Goal: Task Accomplishment & Management: Manage account settings

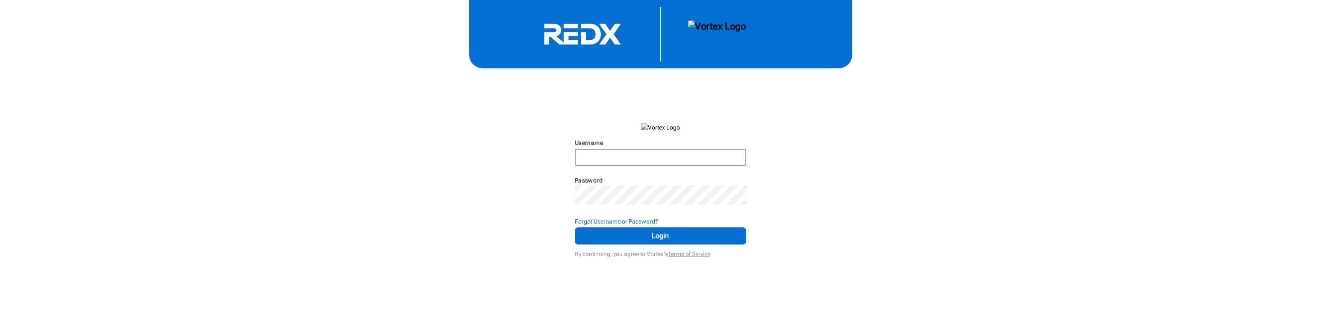
click at [673, 165] on input "Username" at bounding box center [661, 157] width 170 height 15
click at [680, 241] on span "Login" at bounding box center [661, 236] width 150 height 10
click at [677, 241] on span "Login" at bounding box center [661, 236] width 150 height 10
click at [666, 241] on span "Login" at bounding box center [661, 236] width 150 height 10
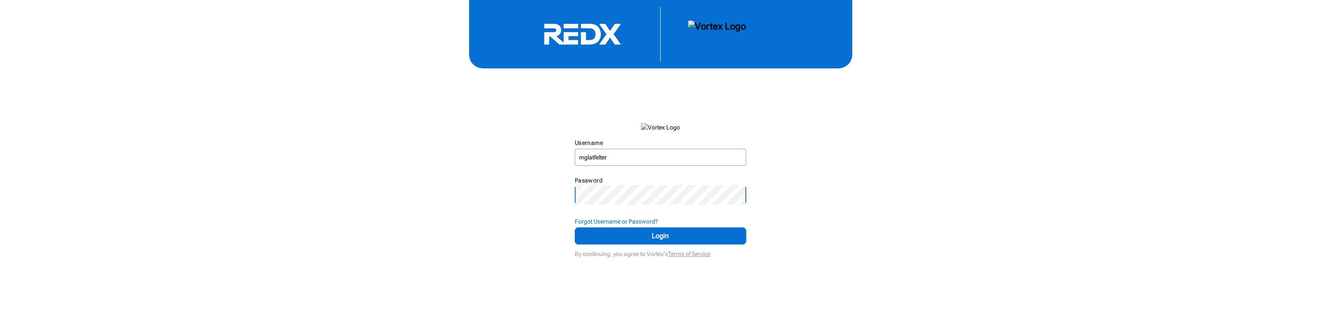
click at [509, 260] on div "Username mglatfelter N/A Password N/A Forgot Username or Password? Login By con…" at bounding box center [660, 130] width 1321 height 260
click at [609, 241] on span "Login" at bounding box center [661, 236] width 150 height 10
drag, startPoint x: 640, startPoint y: 192, endPoint x: 530, endPoint y: 201, distance: 110.7
click at [530, 201] on div "Username mglatfelter N/A Password N/A Forgot Username or Password? Login By con…" at bounding box center [660, 130] width 1321 height 260
type input "g"
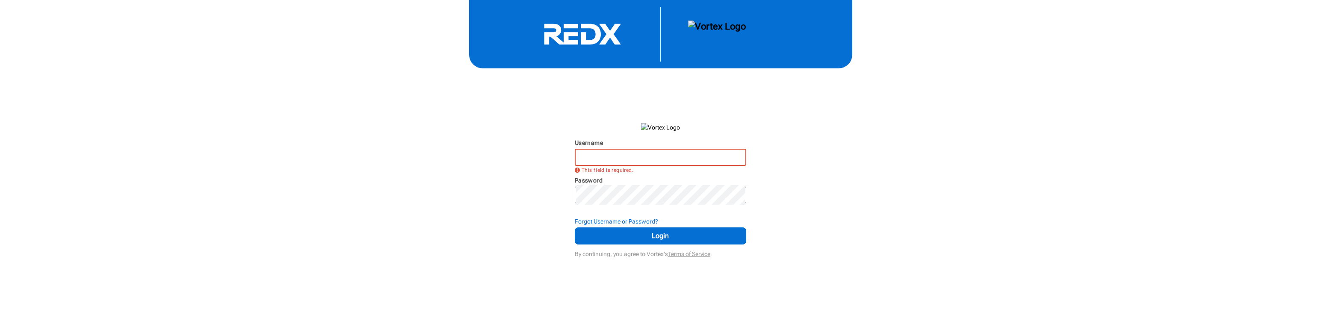
scroll to position [0, 0]
click at [633, 225] on strong "Forgot Username or Password?" at bounding box center [616, 221] width 83 height 7
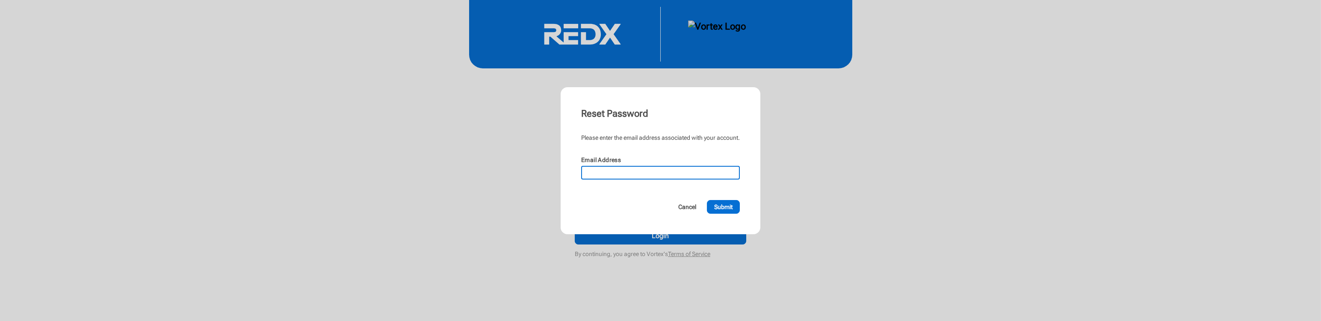
click at [632, 179] on input "Email Address" at bounding box center [660, 173] width 157 height 12
type input "[EMAIL_ADDRESS][DOMAIN_NAME]"
click at [733, 211] on span "Submit" at bounding box center [723, 207] width 18 height 9
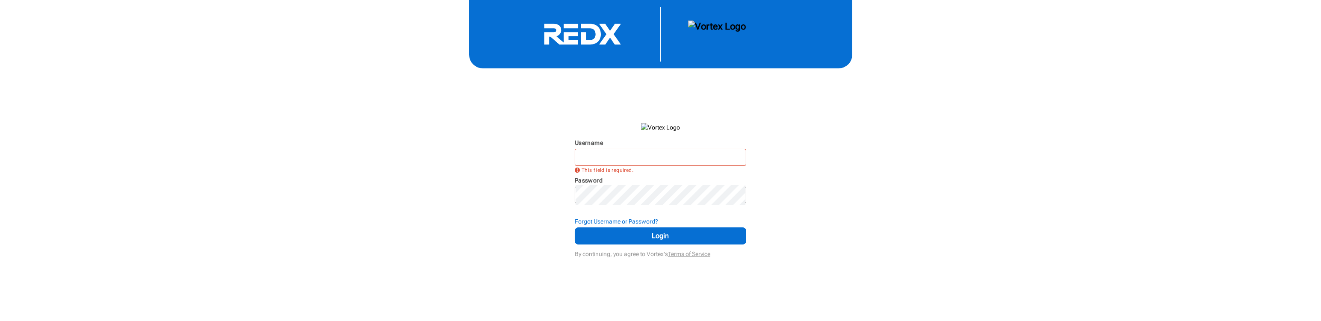
scroll to position [3, 0]
click at [628, 225] on strong "Forgot Username or Password?" at bounding box center [616, 221] width 83 height 7
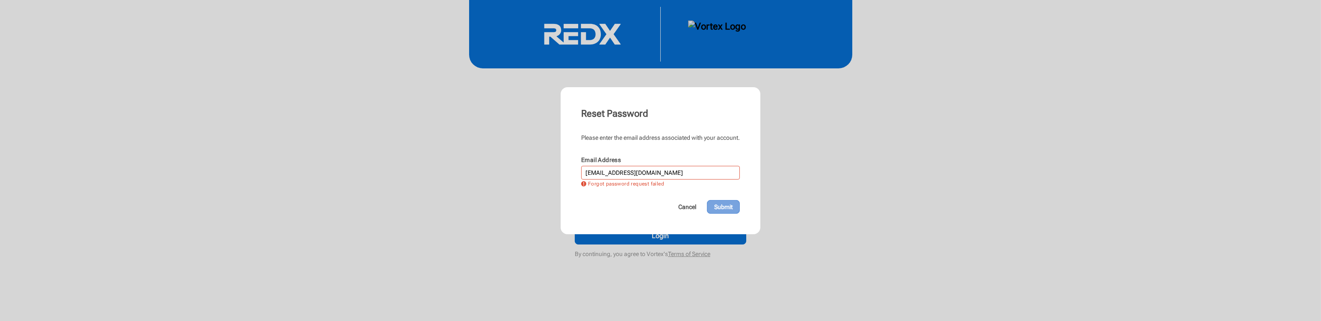
click at [729, 211] on span "Submit" at bounding box center [723, 207] width 18 height 9
